Goal: Transaction & Acquisition: Purchase product/service

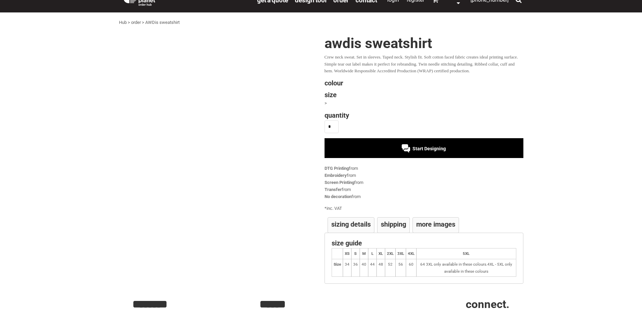
scroll to position [34, 0]
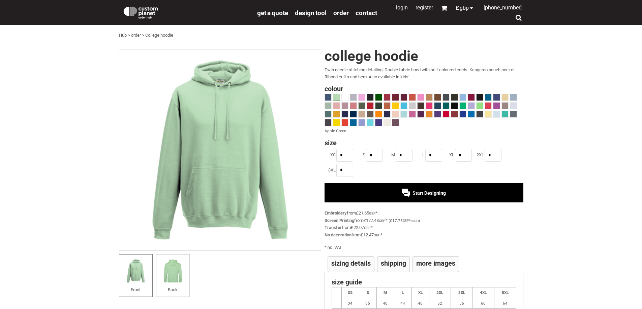
click at [381, 121] on span at bounding box center [378, 123] width 6 height 6
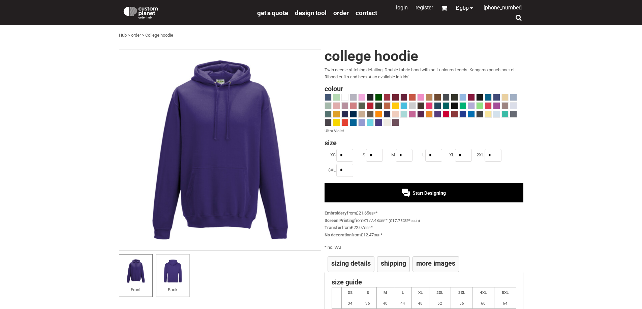
click at [391, 114] on div at bounding box center [423, 111] width 199 height 34
click at [388, 114] on span at bounding box center [387, 114] width 6 height 6
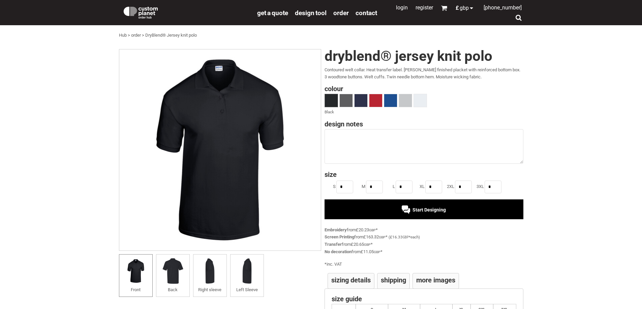
click at [335, 96] on span at bounding box center [331, 100] width 13 height 13
click at [435, 207] on span "Start Designing" at bounding box center [428, 209] width 33 height 5
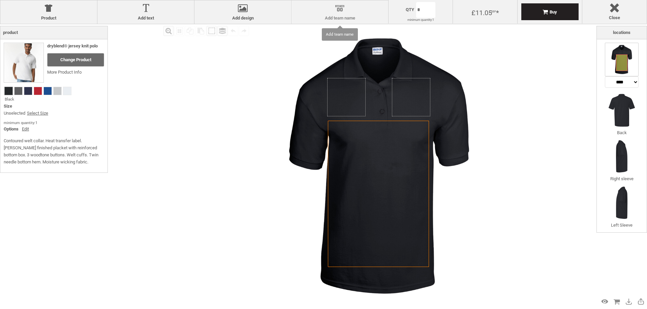
click at [334, 8] on div at bounding box center [340, 10] width 90 height 12
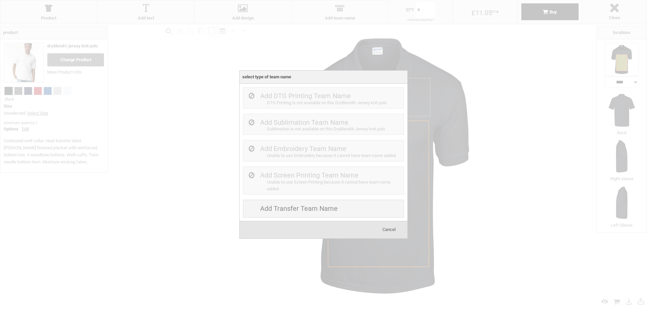
click at [392, 230] on span "Cancel" at bounding box center [388, 229] width 13 height 5
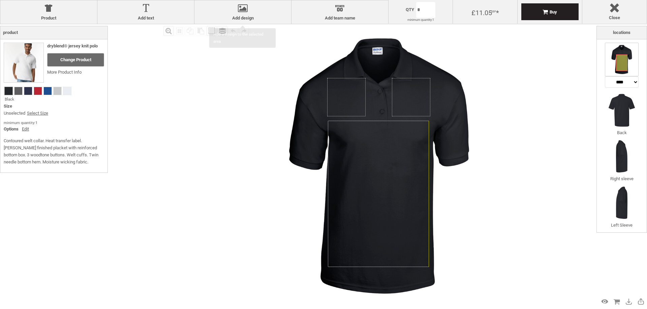
drag, startPoint x: 247, startPoint y: 20, endPoint x: 243, endPoint y: 20, distance: 4.0
click at [243, 20] on label "Add design" at bounding box center [243, 17] width 90 height 5
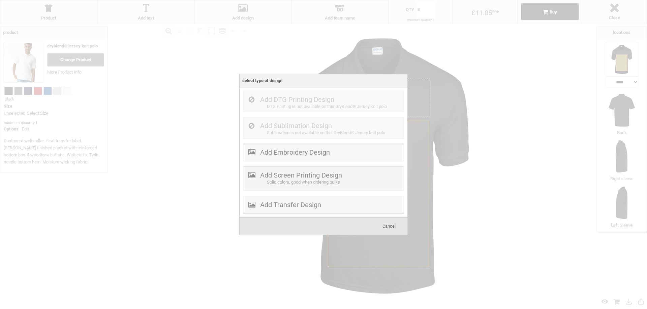
click at [473, 203] on div at bounding box center [323, 154] width 647 height 309
click at [382, 227] on span "Cancel" at bounding box center [388, 226] width 13 height 5
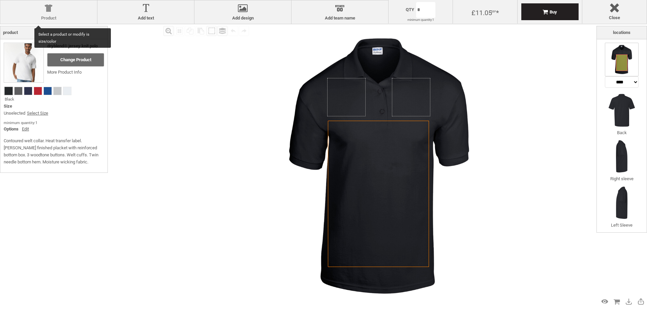
click at [42, 16] on label "Product" at bounding box center [49, 17] width 90 height 5
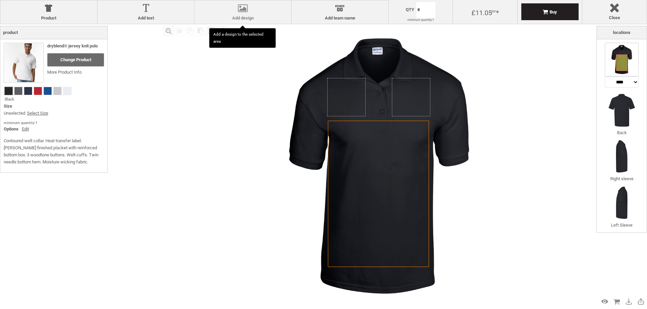
click at [242, 4] on div at bounding box center [243, 10] width 90 height 12
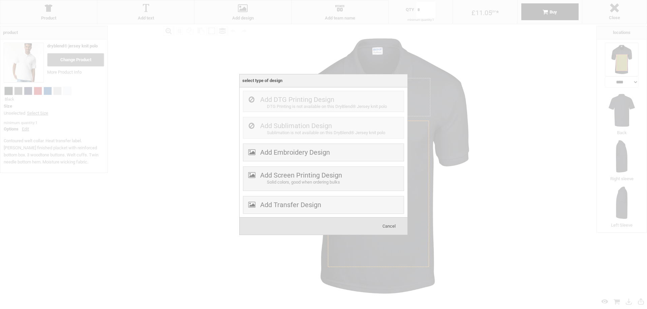
drag, startPoint x: 332, startPoint y: 152, endPoint x: 314, endPoint y: 142, distance: 20.9
click at [314, 142] on div "Add DTG Printing Design DTG Printing is not available on this DryBlend® Jersey …" at bounding box center [323, 152] width 161 height 123
click at [306, 144] on div "Add Embroidery Design" at bounding box center [323, 153] width 161 height 18
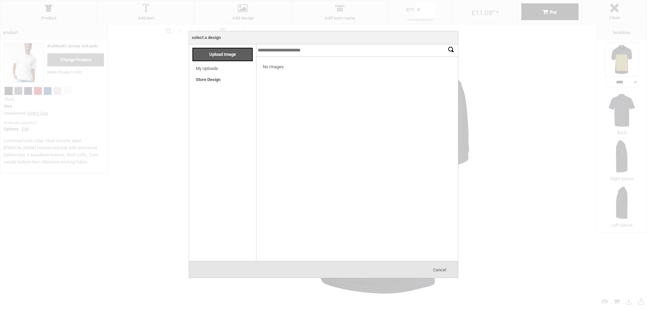
click at [300, 52] on input "text" at bounding box center [357, 50] width 202 height 12
click at [228, 49] on div "Upload Image" at bounding box center [222, 54] width 60 height 13
click at [451, 265] on div "Cancel" at bounding box center [439, 269] width 34 height 13
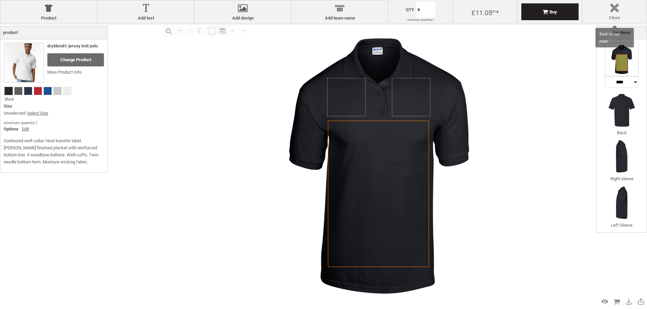
click at [617, 8] on div at bounding box center [614, 9] width 58 height 12
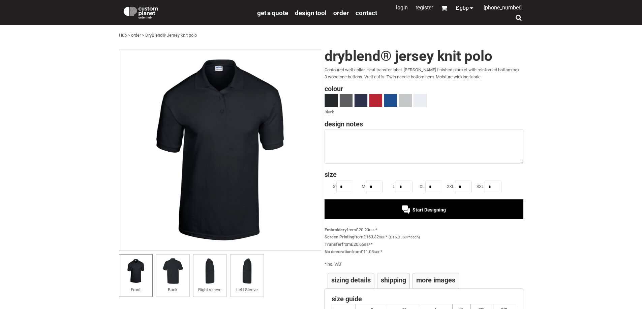
drag, startPoint x: 379, startPoint y: 211, endPoint x: 351, endPoint y: 211, distance: 28.0
click at [351, 211] on div "Start Designing" at bounding box center [423, 210] width 199 height 20
